Goal: Task Accomplishment & Management: Use online tool/utility

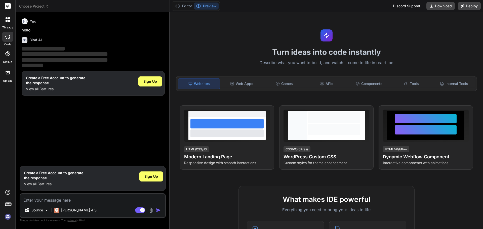
click at [7, 215] on img at bounding box center [8, 216] width 9 height 9
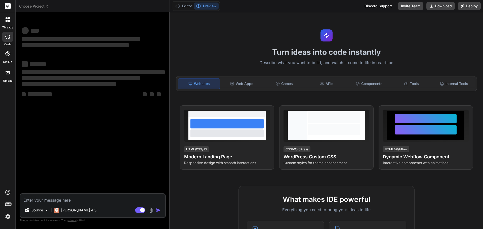
click at [10, 216] on img at bounding box center [8, 216] width 9 height 9
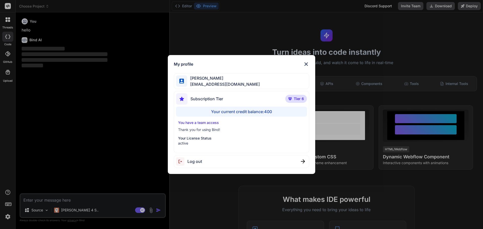
click at [133, 136] on div "My profile [PERSON_NAME] [EMAIL_ADDRESS][DOMAIN_NAME] Subscription Tier Tier 6 …" at bounding box center [241, 114] width 483 height 229
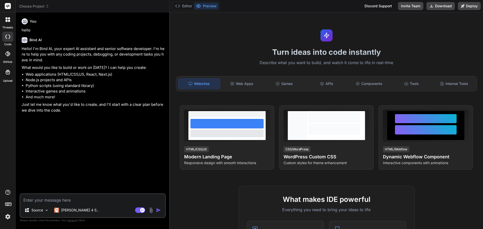
type textarea "x"
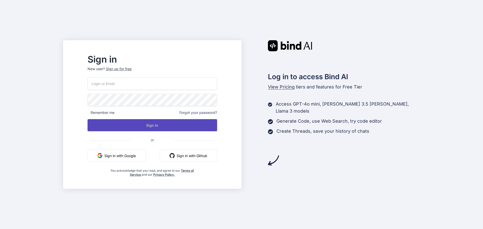
type input "[EMAIL_ADDRESS][DOMAIN_NAME]"
click at [162, 127] on button "Sign In" at bounding box center [151, 125] width 129 height 12
click at [167, 123] on button "Sign In" at bounding box center [151, 125] width 129 height 12
